Goal: Information Seeking & Learning: Stay updated

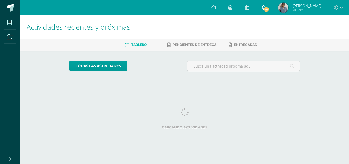
click at [268, 12] on span "14" at bounding box center [267, 10] width 6 height 6
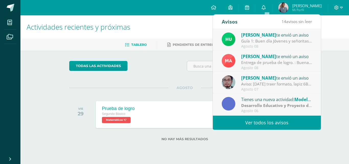
click at [270, 122] on link "Ver todos los avisos" at bounding box center [267, 123] width 108 height 14
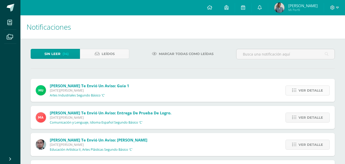
click at [305, 88] on span "Ver detalle" at bounding box center [311, 90] width 25 height 9
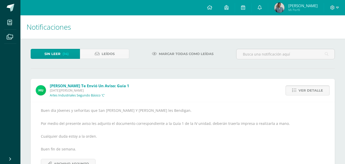
click at [305, 88] on span "Ver detalle" at bounding box center [311, 90] width 25 height 9
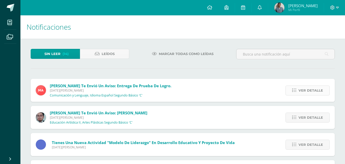
click at [305, 88] on span "Ver detalle" at bounding box center [311, 90] width 25 height 9
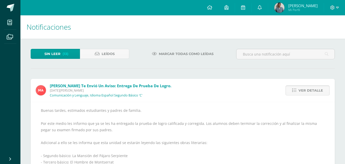
click at [305, 88] on span "Ver detalle" at bounding box center [311, 90] width 25 height 9
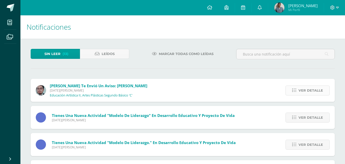
click at [305, 88] on span "Ver detalle" at bounding box center [311, 90] width 25 height 9
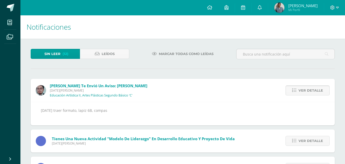
click at [305, 88] on span "Ver detalle" at bounding box center [311, 90] width 25 height 9
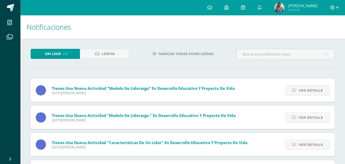
click at [305, 88] on span "Ver detalle" at bounding box center [311, 90] width 25 height 9
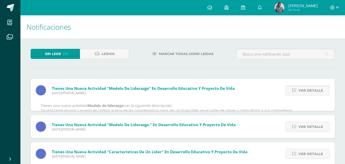
click at [305, 88] on span "Ver detalle" at bounding box center [311, 90] width 25 height 9
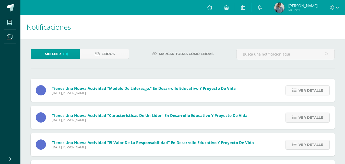
click at [305, 88] on span "Ver detalle" at bounding box center [311, 90] width 25 height 9
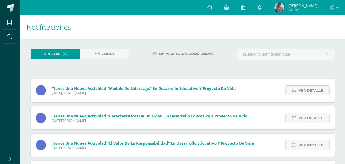
click at [305, 88] on span "Ver detalle" at bounding box center [311, 90] width 25 height 9
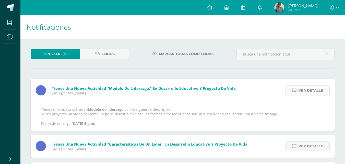
click at [305, 88] on span "Ver detalle" at bounding box center [311, 90] width 25 height 9
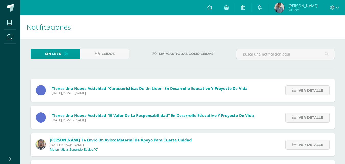
click at [305, 88] on span "Ver detalle" at bounding box center [311, 90] width 25 height 9
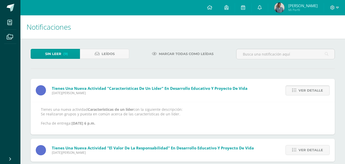
click at [305, 88] on span "Ver detalle" at bounding box center [311, 90] width 25 height 9
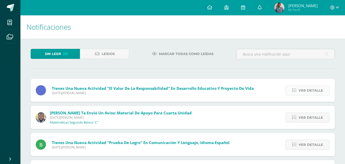
click at [319, 91] on span "Ver detalle" at bounding box center [311, 90] width 25 height 9
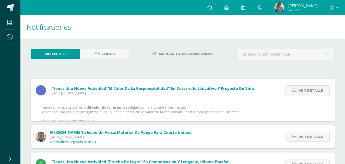
click at [319, 91] on span "Ver detalle" at bounding box center [311, 90] width 25 height 9
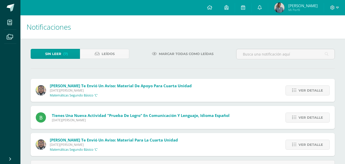
click at [319, 91] on span "Ver detalle" at bounding box center [311, 90] width 25 height 9
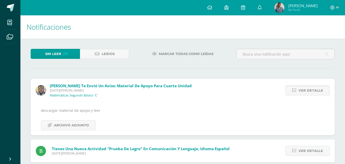
click at [319, 91] on span "Ver detalle" at bounding box center [311, 90] width 25 height 9
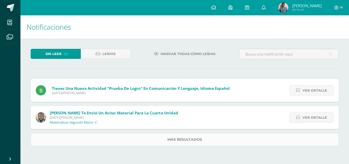
click at [190, 143] on link "Más resultados" at bounding box center [185, 139] width 308 height 13
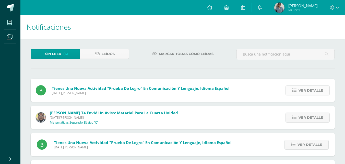
click at [312, 91] on span "Ver detalle" at bounding box center [311, 90] width 25 height 9
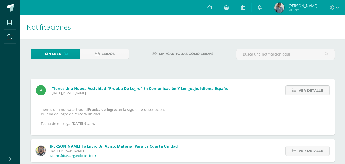
click at [312, 91] on span "Ver detalle" at bounding box center [311, 90] width 25 height 9
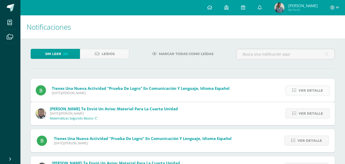
click at [312, 109] on span "Ver detalle" at bounding box center [311, 113] width 25 height 9
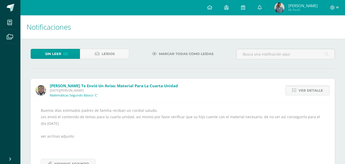
click at [312, 91] on span "Ver detalle" at bounding box center [311, 90] width 25 height 9
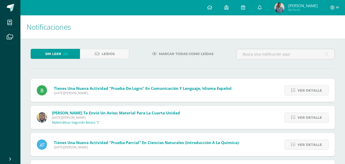
click at [312, 91] on span "Ver detalle" at bounding box center [310, 90] width 25 height 9
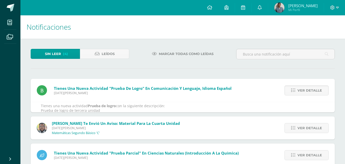
click at [312, 91] on span "Ver detalle" at bounding box center [310, 90] width 25 height 9
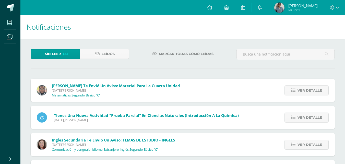
click at [312, 91] on div "Tienes una nueva actividad "Prueba de logro" En Comunicación y Lenguaje, Idioma…" at bounding box center [183, 144] width 305 height 131
click at [312, 91] on span "Ver detalle" at bounding box center [310, 90] width 25 height 9
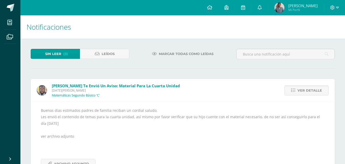
click at [312, 91] on span "Ver detalle" at bounding box center [310, 90] width 25 height 9
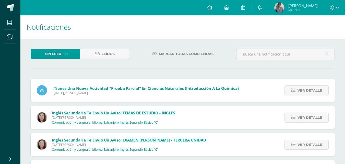
click at [312, 91] on span "Ver detalle" at bounding box center [310, 90] width 25 height 9
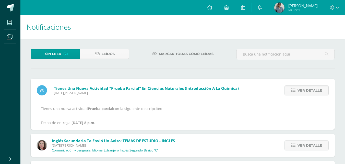
click at [312, 91] on span "Ver detalle" at bounding box center [310, 90] width 25 height 9
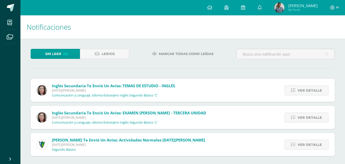
click at [312, 91] on span "Ver detalle" at bounding box center [310, 90] width 25 height 9
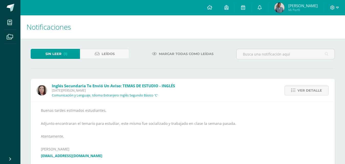
click at [312, 91] on span "Ver detalle" at bounding box center [310, 90] width 25 height 9
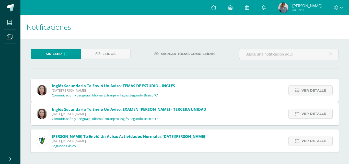
click at [312, 109] on span "Ver detalle" at bounding box center [314, 113] width 25 height 9
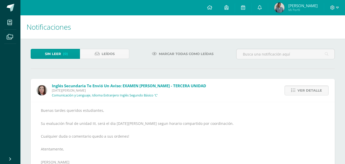
click at [312, 91] on span "Ver detalle" at bounding box center [310, 90] width 25 height 9
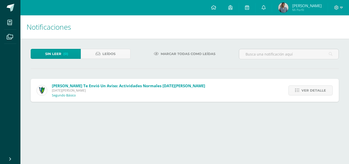
click at [312, 91] on span "Ver detalle" at bounding box center [314, 90] width 25 height 9
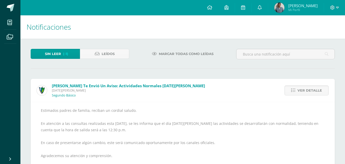
click at [312, 91] on span "Ver detalle" at bounding box center [310, 90] width 25 height 9
